Goal: Use online tool/utility: Utilize a website feature to perform a specific function

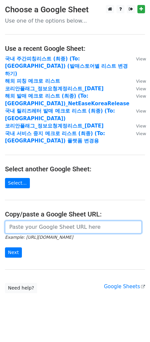
click at [75, 221] on input "url" at bounding box center [73, 227] width 137 height 13
paste input "[URL][DOMAIN_NAME]"
type input "[URL][DOMAIN_NAME]"
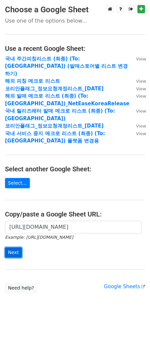
click at [11, 247] on input "Next" at bounding box center [13, 252] width 17 height 10
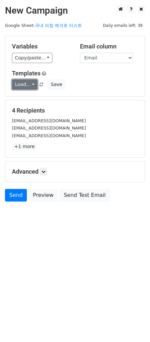
click at [29, 86] on link "Load..." at bounding box center [25, 84] width 26 height 10
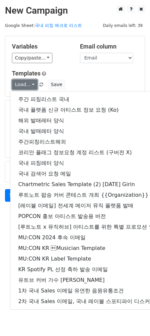
click at [29, 86] on link "Load..." at bounding box center [25, 84] width 26 height 10
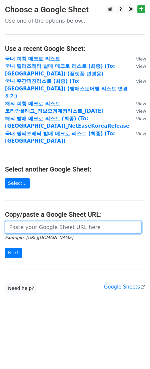
click at [67, 221] on input "url" at bounding box center [73, 227] width 137 height 13
paste input "https://docs.google.com/spreadsheets/d/1zX8d8FOwSG4da18cVZDlvRahw1FNM_UynwXjyLk…"
type input "https://docs.google.com/spreadsheets/d/1zX8d8FOwSG4da18cVZDlvRahw1FNM_UynwXjyLk…"
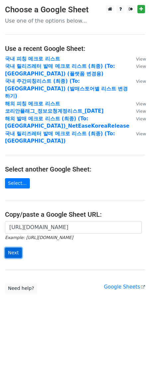
click at [20, 247] on input "Next" at bounding box center [13, 252] width 17 height 10
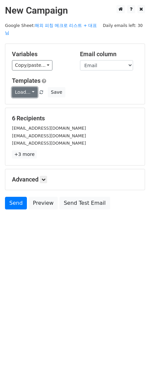
click at [18, 87] on link "Load..." at bounding box center [25, 92] width 26 height 10
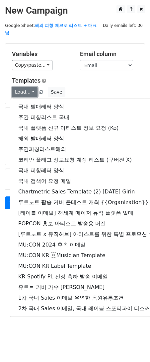
click at [18, 87] on link "Load..." at bounding box center [25, 92] width 26 height 10
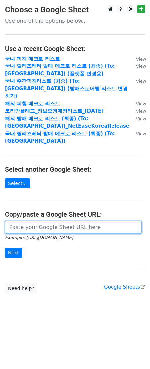
click at [55, 221] on input "url" at bounding box center [73, 227] width 137 height 13
paste input "https://docs.google.com/spreadsheets/d/1zX8d8FOwSG4da18cVZDlvRahw1FNM_UynwXjyLk…"
type input "https://docs.google.com/spreadsheets/d/1zX8d8FOwSG4da18cVZDlvRahw1FNM_UynwXjyLk…"
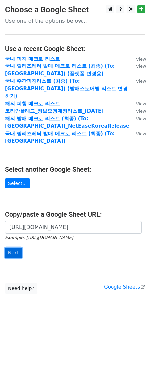
click at [17, 247] on input "Next" at bounding box center [13, 252] width 17 height 10
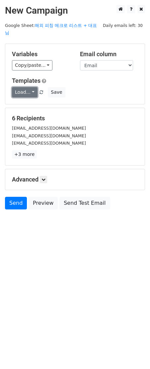
click at [19, 87] on link "Load..." at bounding box center [25, 92] width 26 height 10
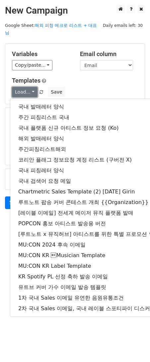
click at [21, 87] on link "Load..." at bounding box center [25, 92] width 26 height 10
